Goal: Find specific page/section: Find specific page/section

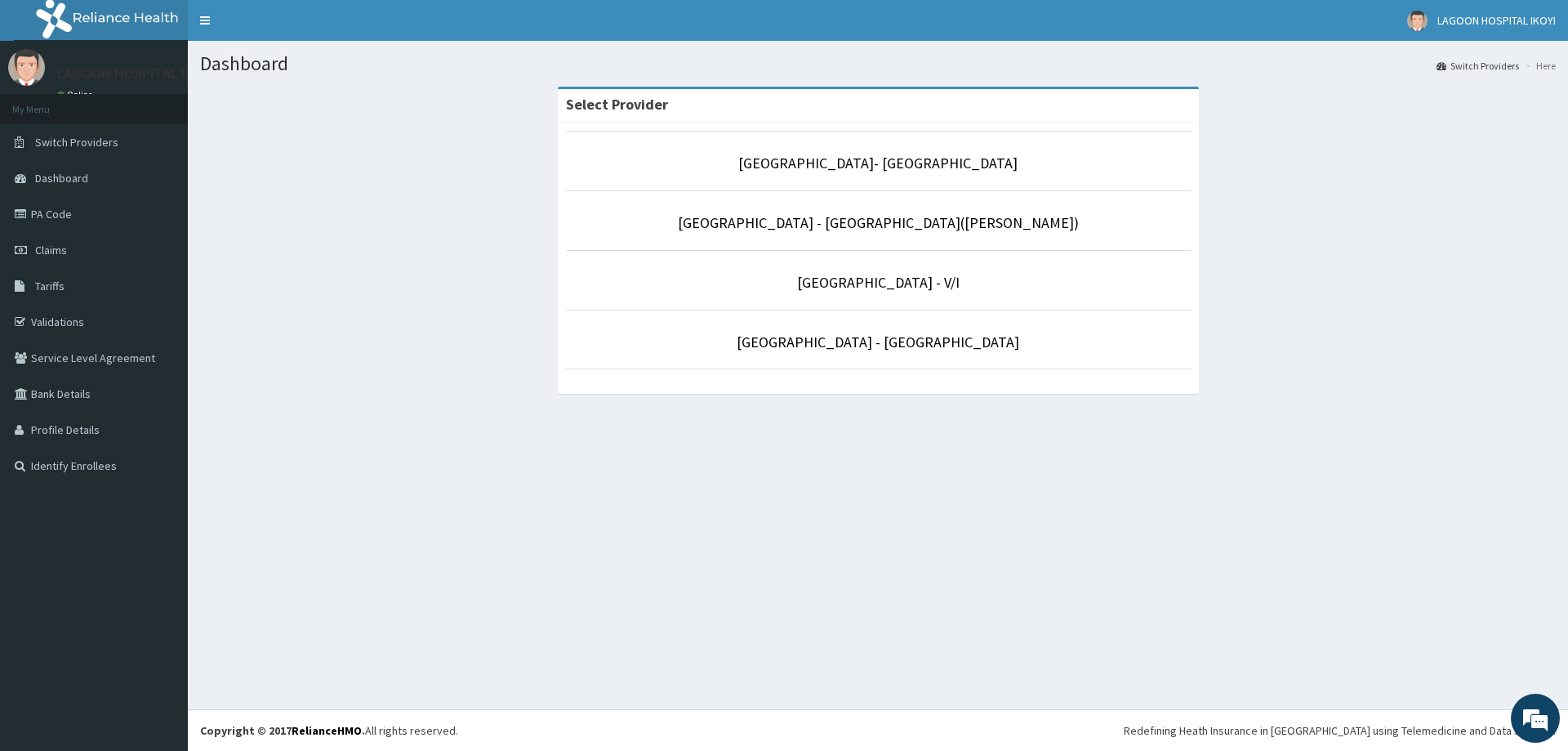
click at [965, 287] on p "[GEOGRAPHIC_DATA] - V/I" at bounding box center [879, 283] width 625 height 22
click at [914, 293] on li "[GEOGRAPHIC_DATA] - V/I" at bounding box center [879, 280] width 625 height 61
click at [890, 283] on link "[GEOGRAPHIC_DATA] - V/I" at bounding box center [879, 282] width 163 height 19
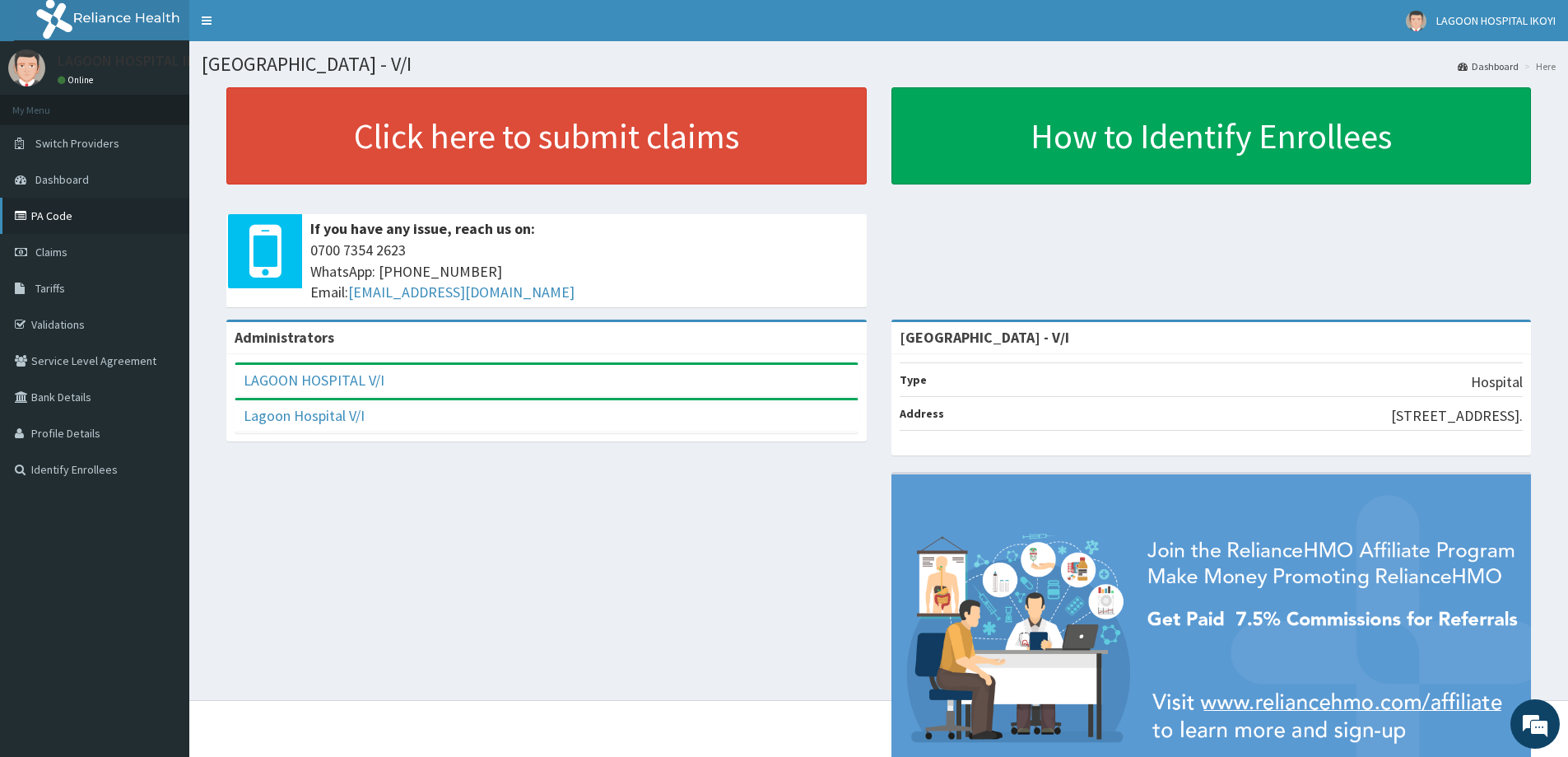
click at [94, 223] on link "PA Code" at bounding box center [94, 215] width 190 height 36
